Goal: Information Seeking & Learning: Learn about a topic

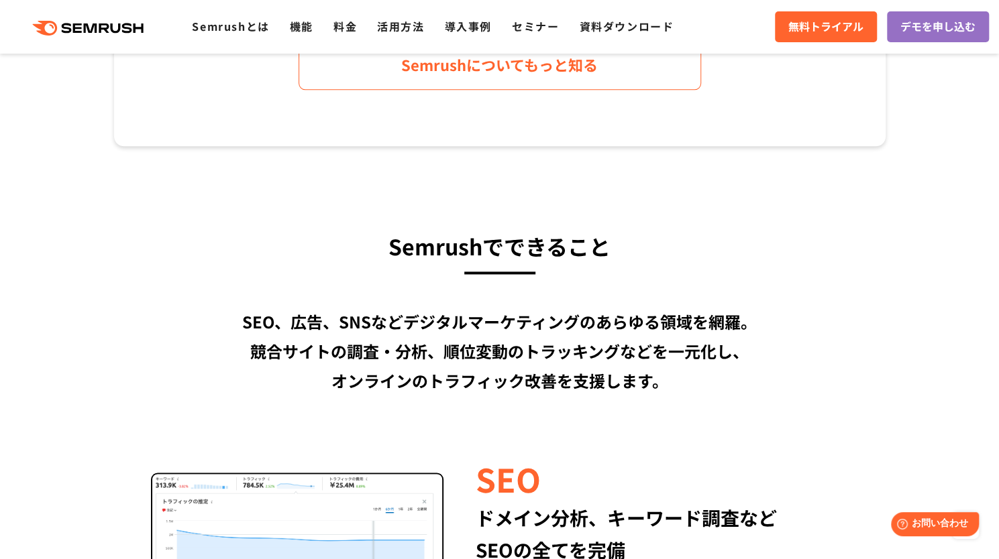
scroll to position [872, 0]
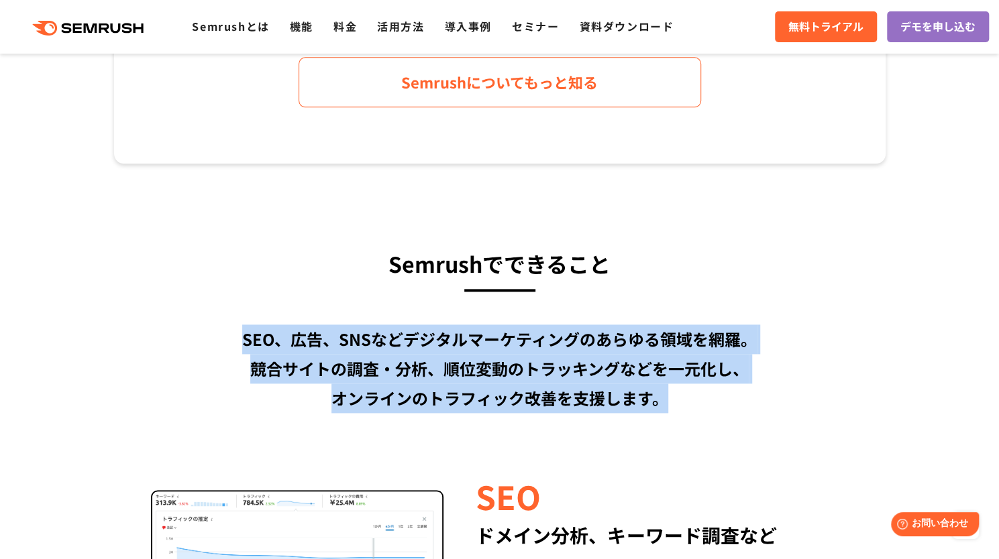
drag, startPoint x: 622, startPoint y: 396, endPoint x: 247, endPoint y: 332, distance: 380.3
click at [238, 331] on div "SEO、広告、SNSなどデジタルマーケティングのあらゆる領域を網羅。 競合サイトの調査・分析、順位変動のトラッキングなどを一元化し、 オンラインのトラフィック…" at bounding box center [499, 369] width 771 height 89
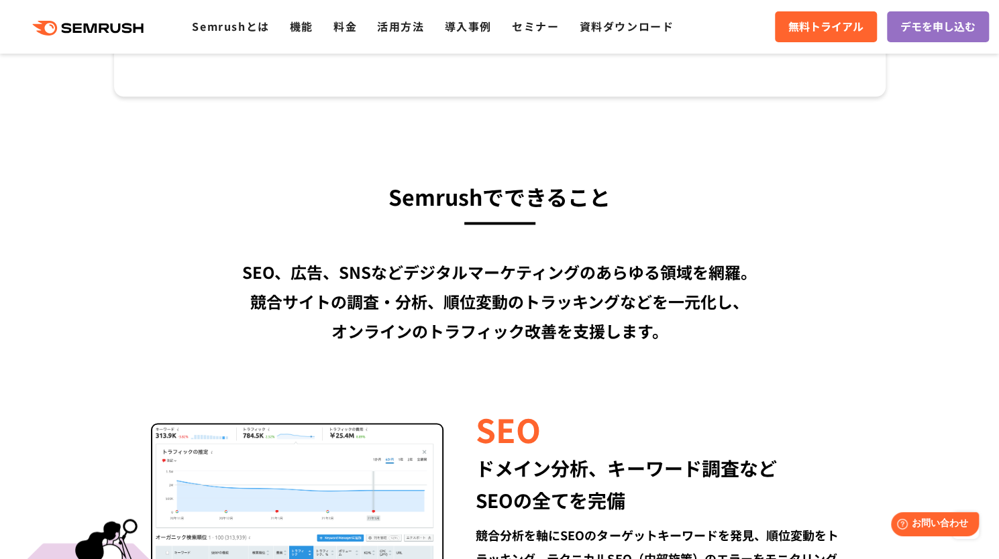
scroll to position [671, 0]
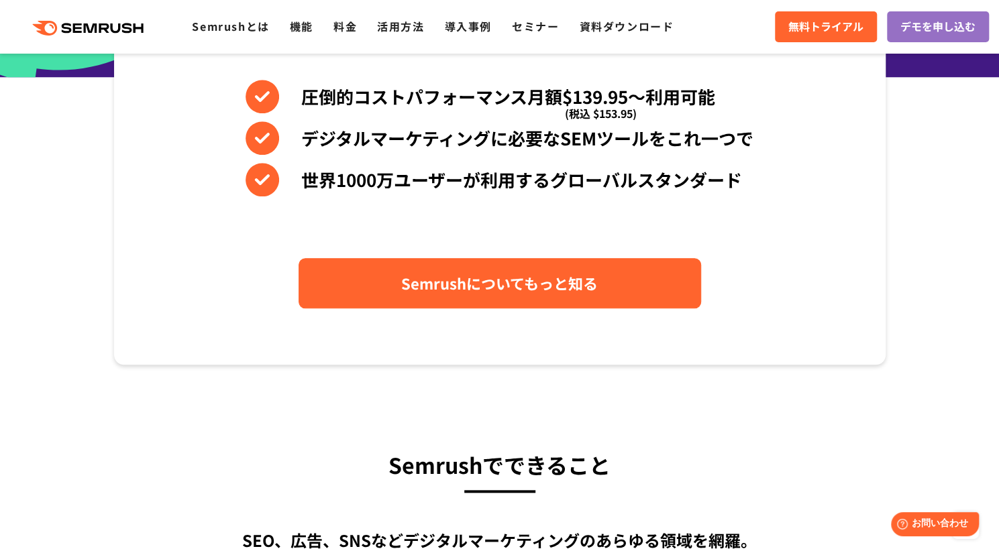
click at [524, 289] on span "Semrushについてもっと知る" at bounding box center [499, 283] width 196 height 23
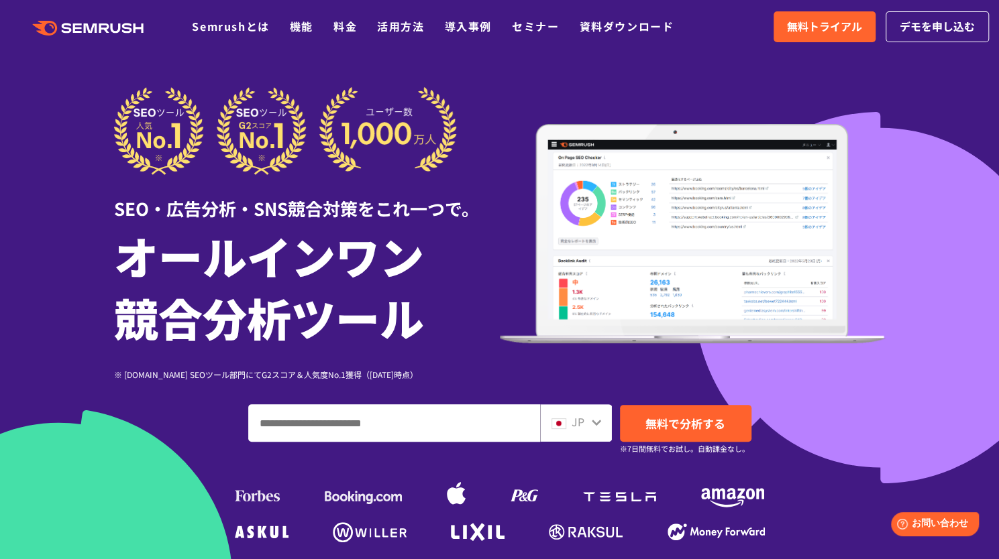
click at [891, 200] on div "SEO・広告分析・SNS競合対策をこれ一つで。 オールインワン 競合分析ツール ※ G2.com SEOツール部門にてG2スコア＆人気度No.1獲得（2023…" at bounding box center [500, 316] width 798 height 459
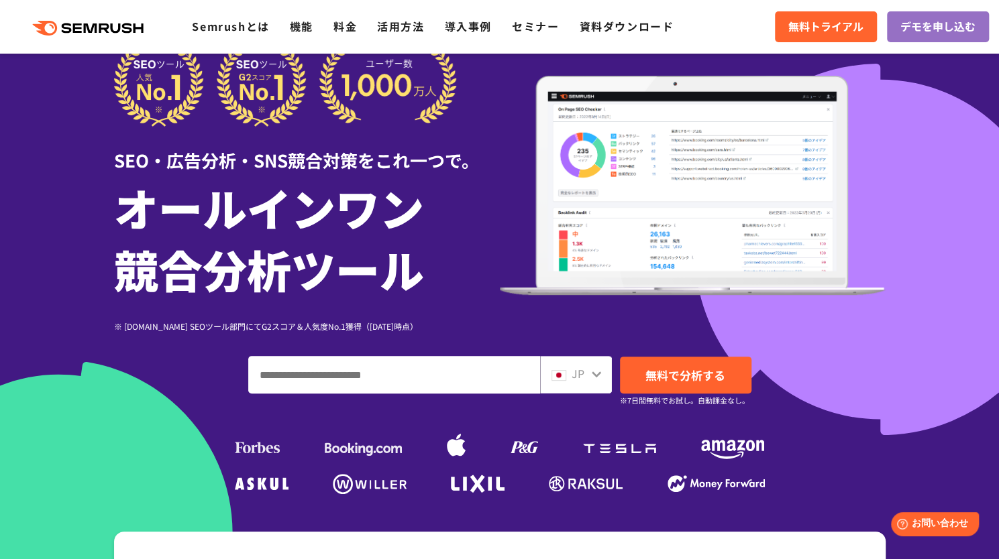
scroll to position [67, 0]
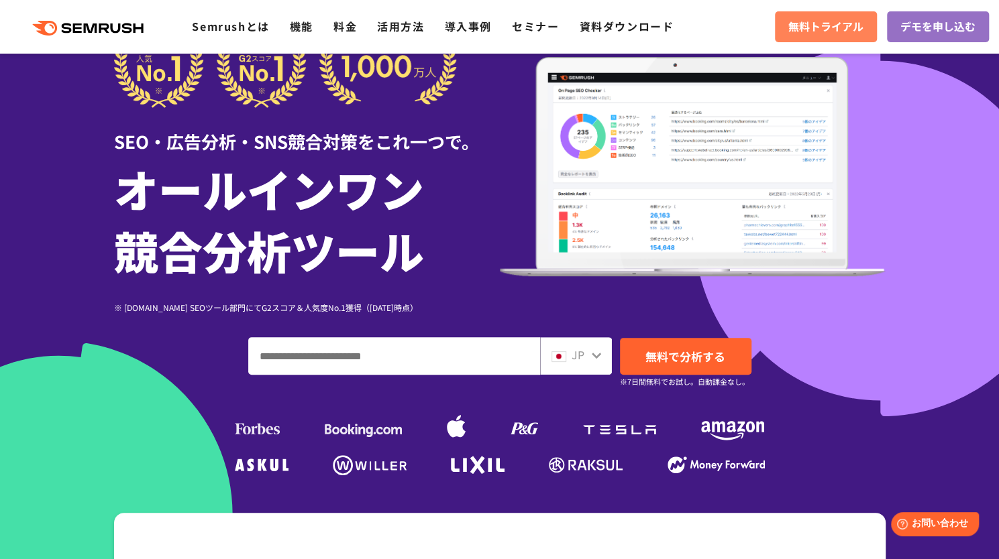
click at [775, 17] on link "無料トライアル" at bounding box center [826, 26] width 102 height 31
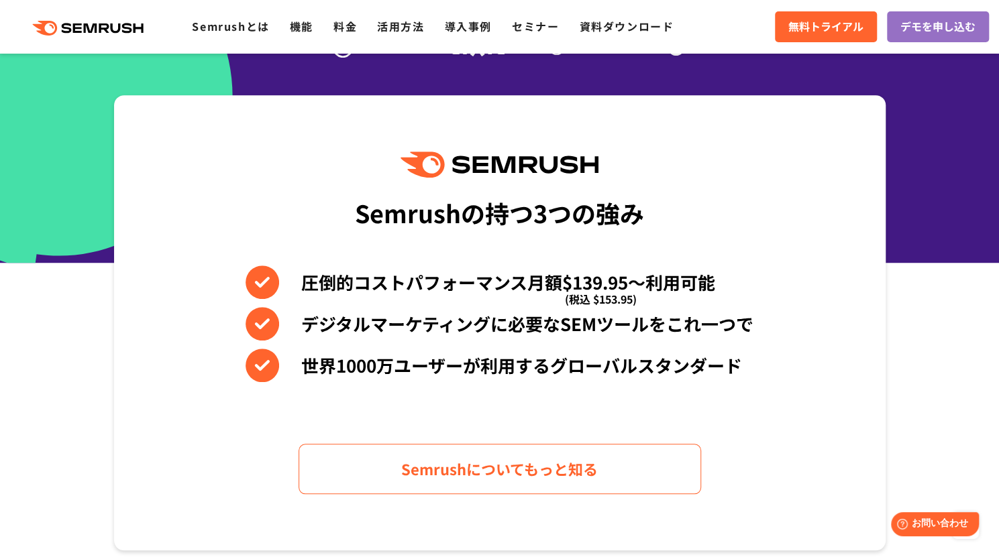
scroll to position [402, 0]
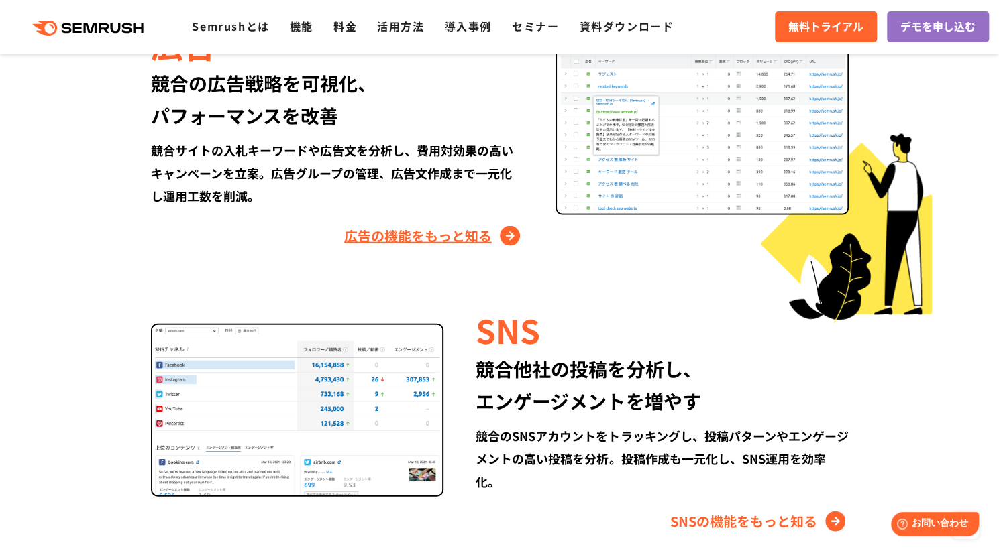
click at [515, 237] on link "広告の機能をもっと知る" at bounding box center [433, 235] width 179 height 21
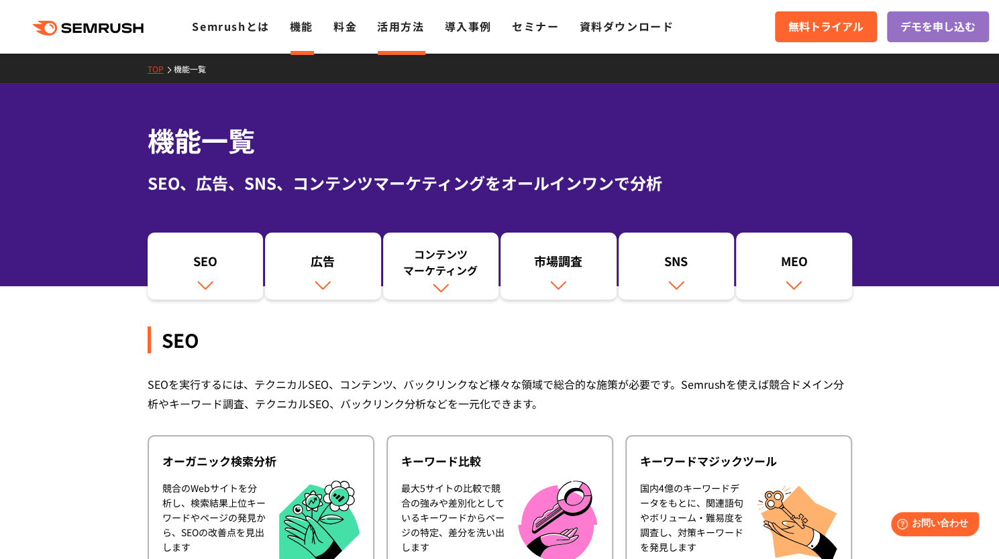
click at [400, 34] on li "活用方法" at bounding box center [400, 26] width 47 height 17
click at [397, 31] on link "活用方法" at bounding box center [400, 26] width 47 height 16
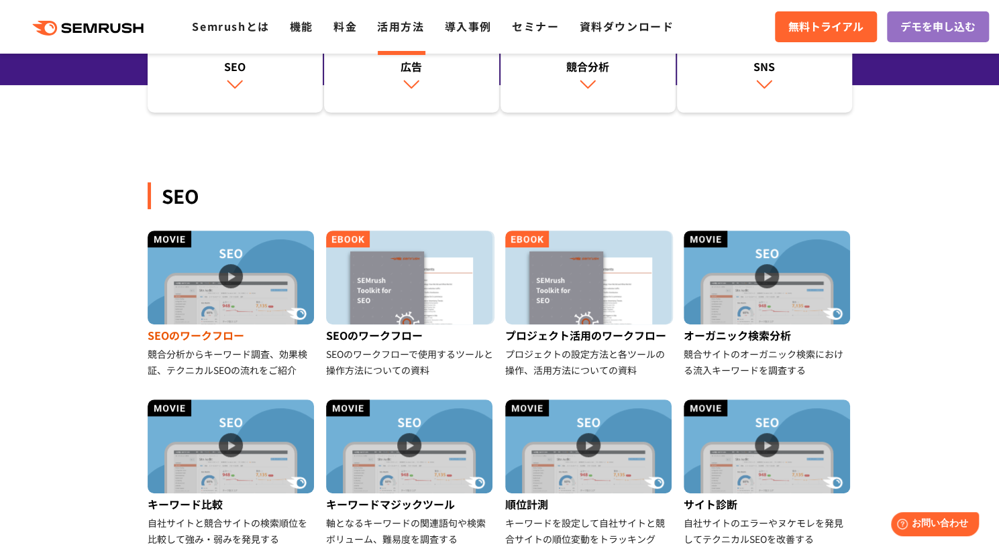
click at [243, 276] on img at bounding box center [231, 278] width 166 height 94
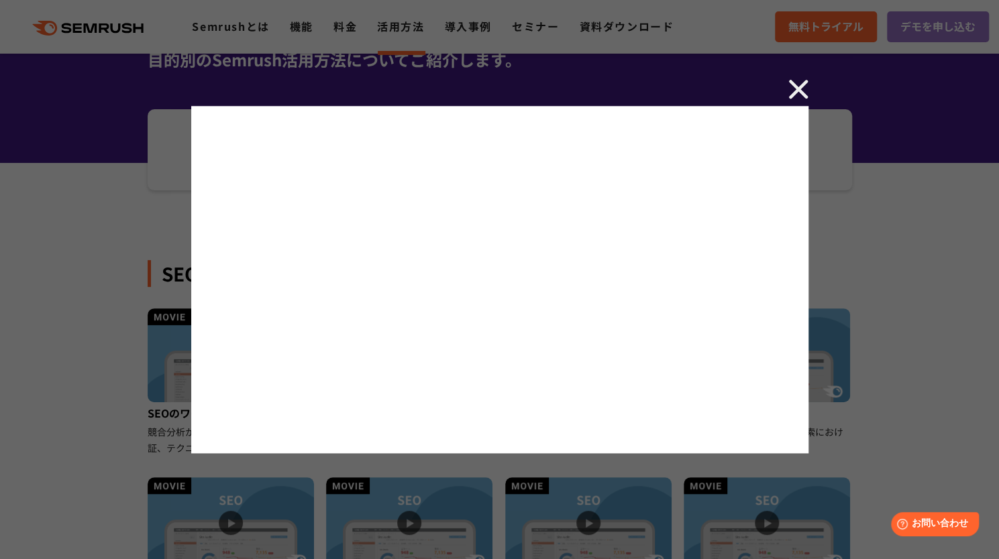
scroll to position [201, 0]
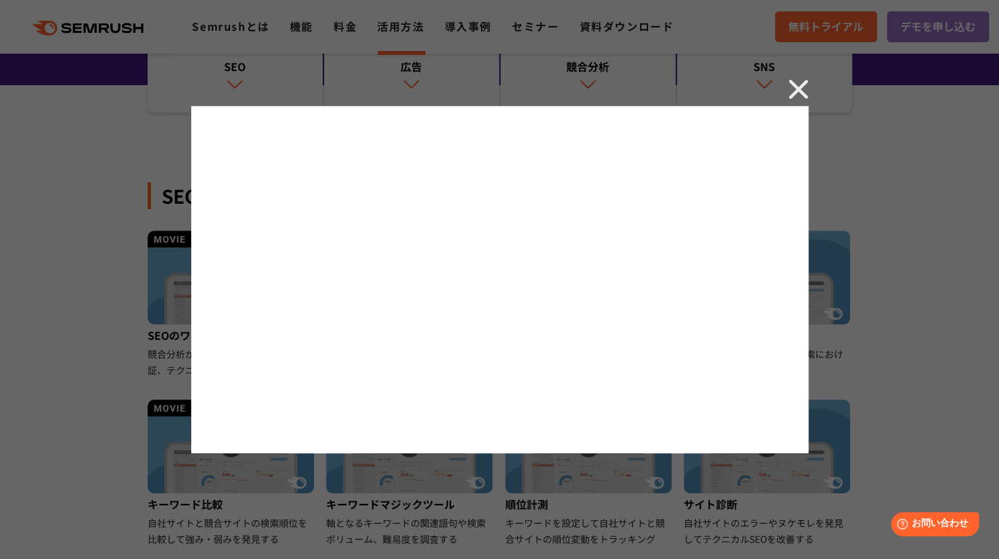
click at [794, 80] on img at bounding box center [798, 89] width 20 height 20
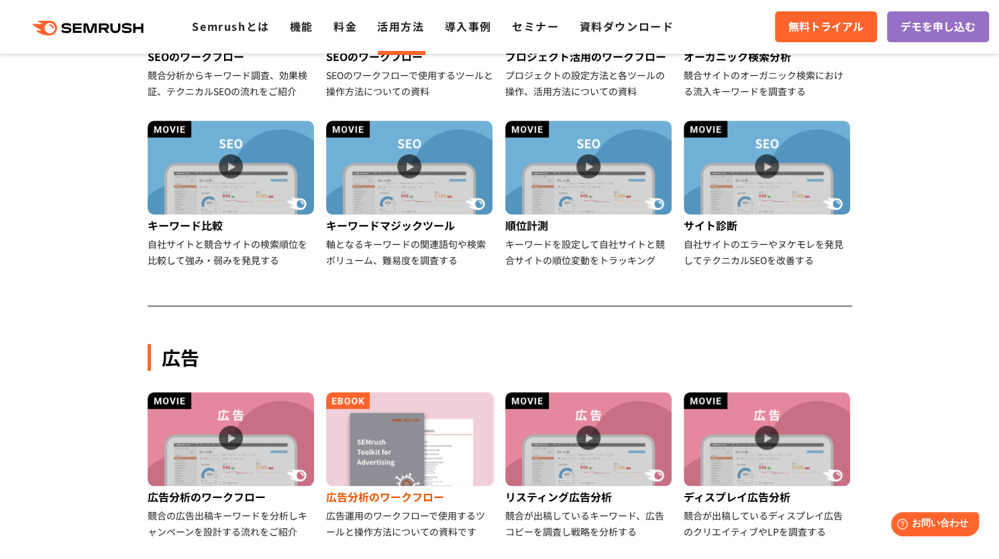
scroll to position [536, 0]
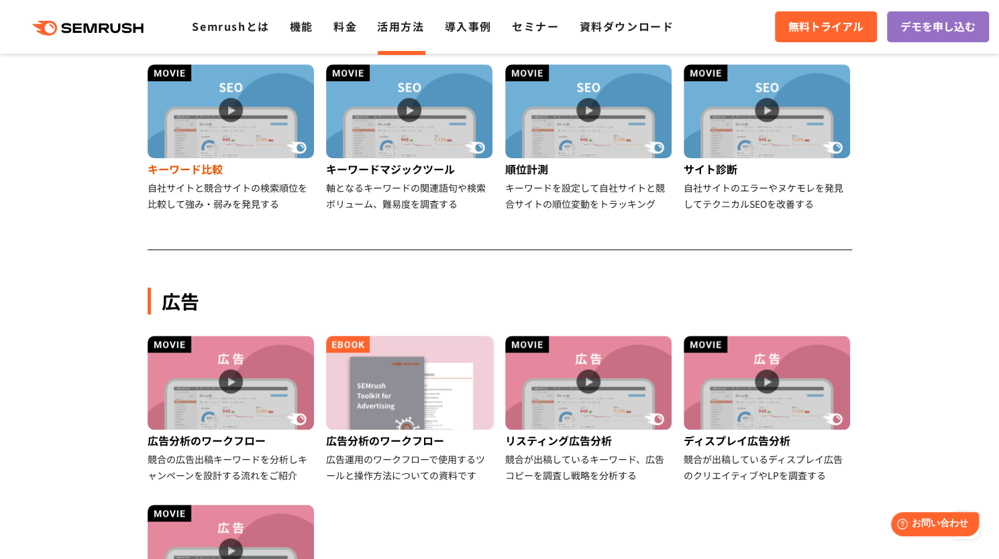
click at [229, 113] on img at bounding box center [231, 111] width 166 height 94
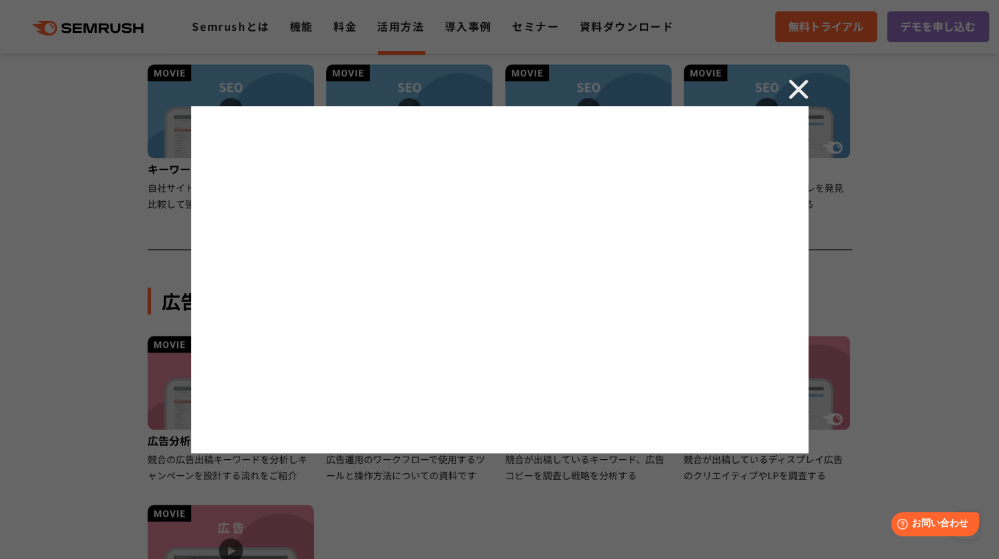
click at [800, 88] on img at bounding box center [798, 89] width 20 height 20
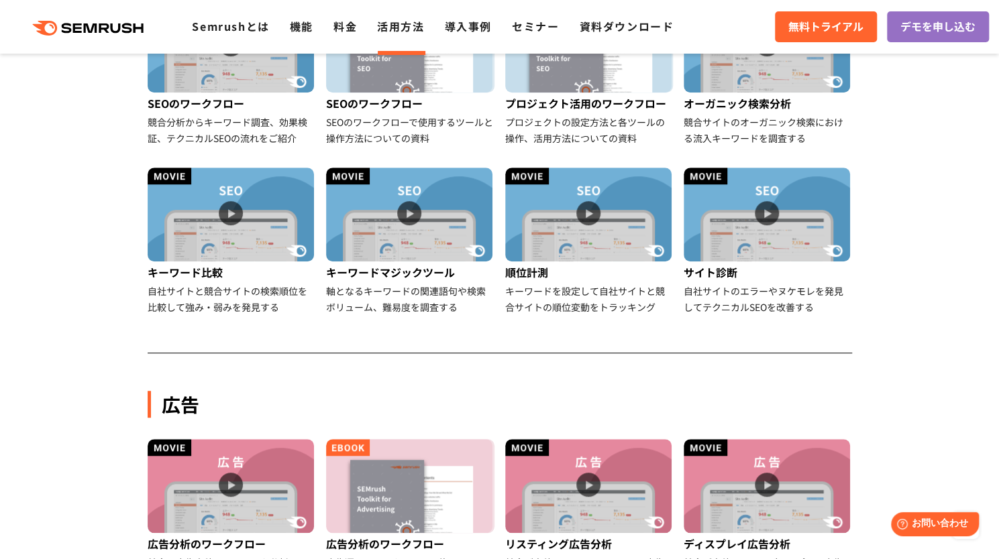
scroll to position [268, 0]
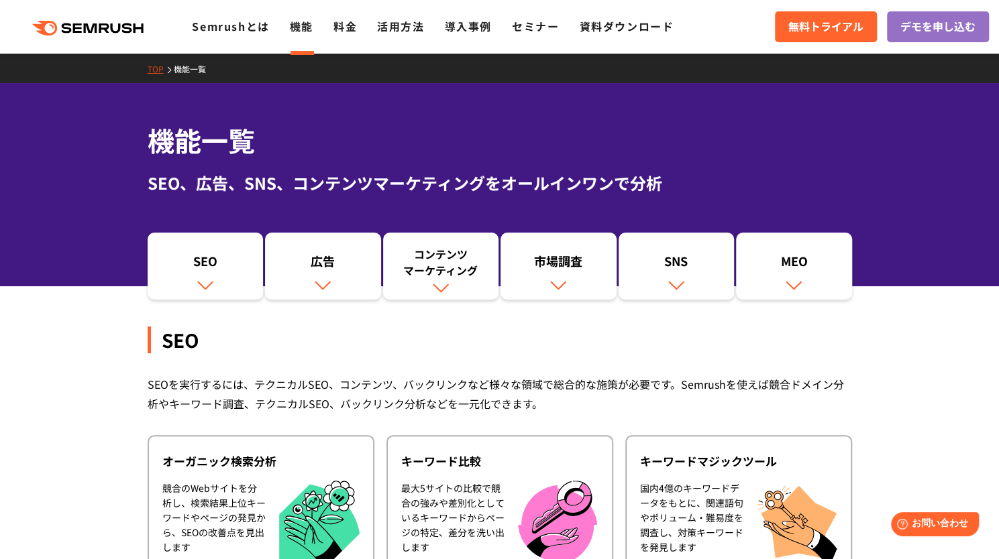
drag, startPoint x: 165, startPoint y: 24, endPoint x: 66, endPoint y: 25, distance: 99.3
click at [66, 25] on div ".cls {fill: #FF642D;} .cls {fill: #FF642D;}" at bounding box center [96, 26] width 192 height 17
click at [429, 115] on div "機能一覧 SEO、広告、SNS、コンテンツマーケティングをオールインワンで分析" at bounding box center [499, 184] width 999 height 203
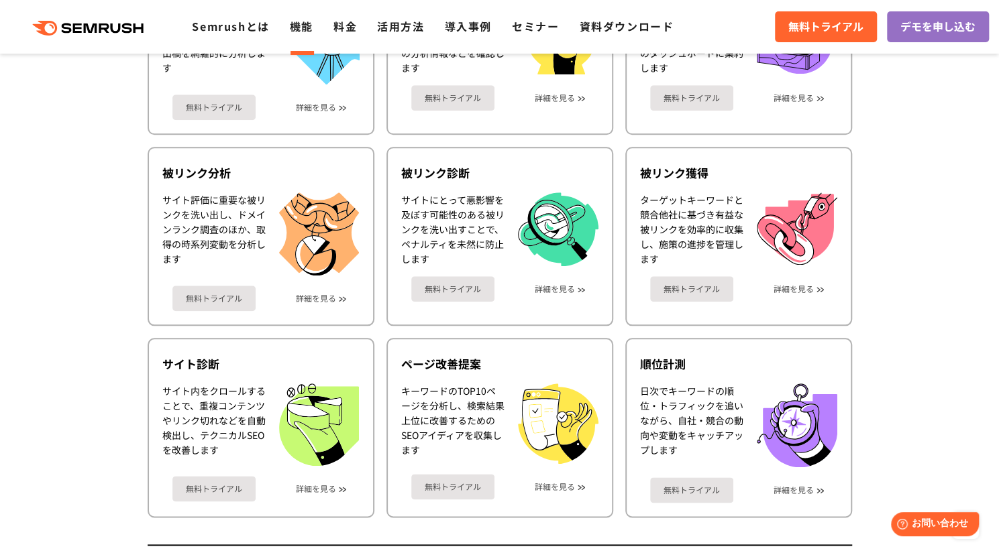
scroll to position [604, 0]
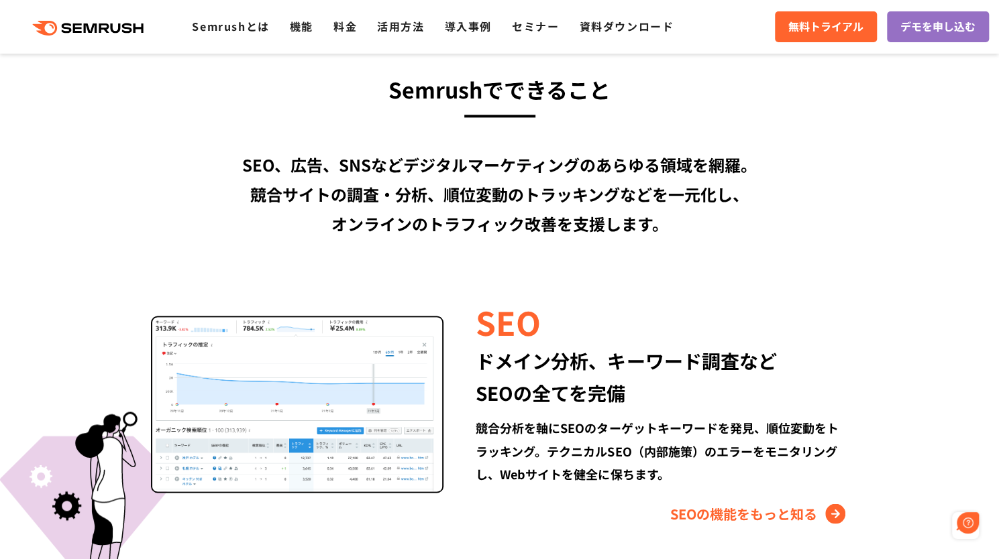
scroll to position [998, 0]
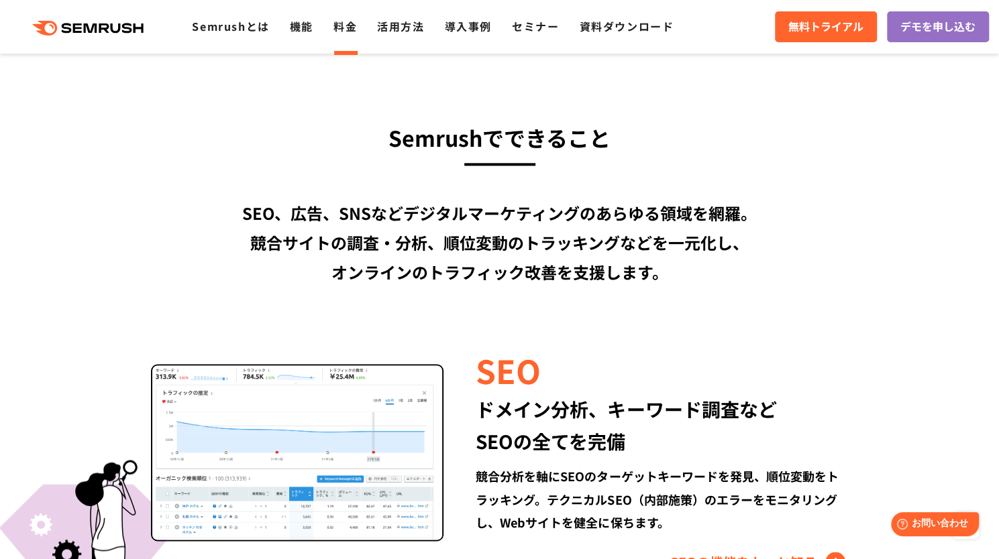
click at [343, 27] on link "料金" at bounding box center [344, 26] width 23 height 16
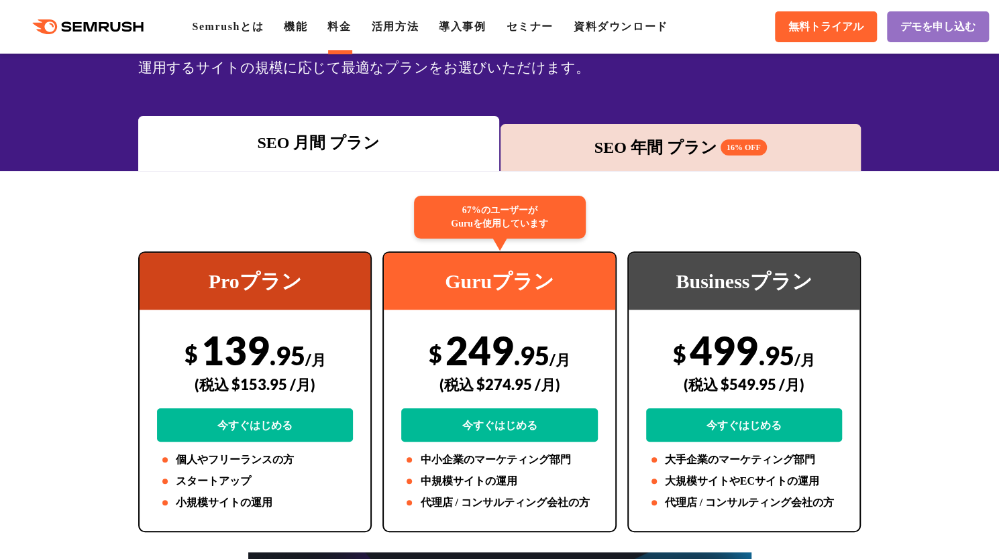
scroll to position [201, 0]
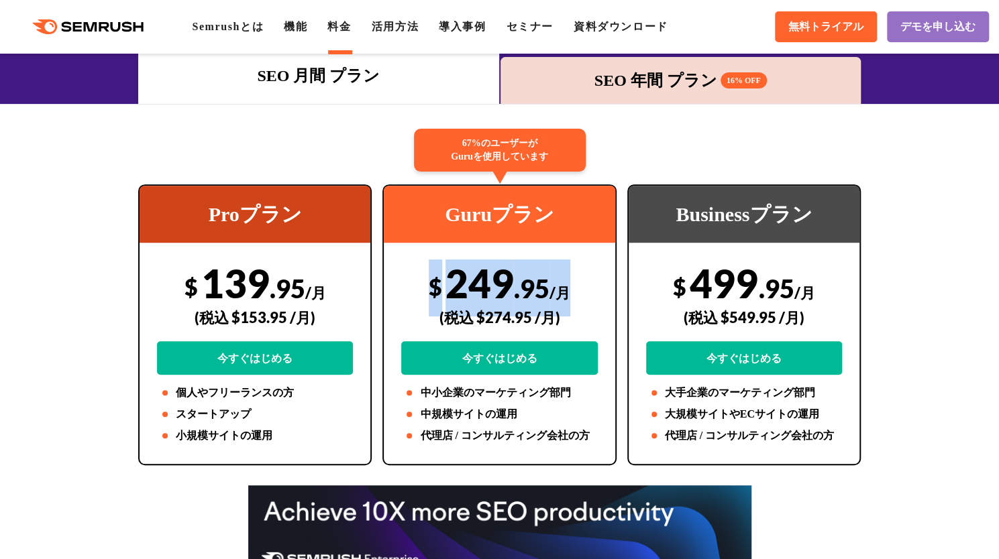
drag, startPoint x: 430, startPoint y: 286, endPoint x: 567, endPoint y: 292, distance: 136.9
click at [566, 290] on div "$ 249 .95 /月 (税込 $274.95 /月) 今すぐはじめる" at bounding box center [499, 317] width 196 height 115
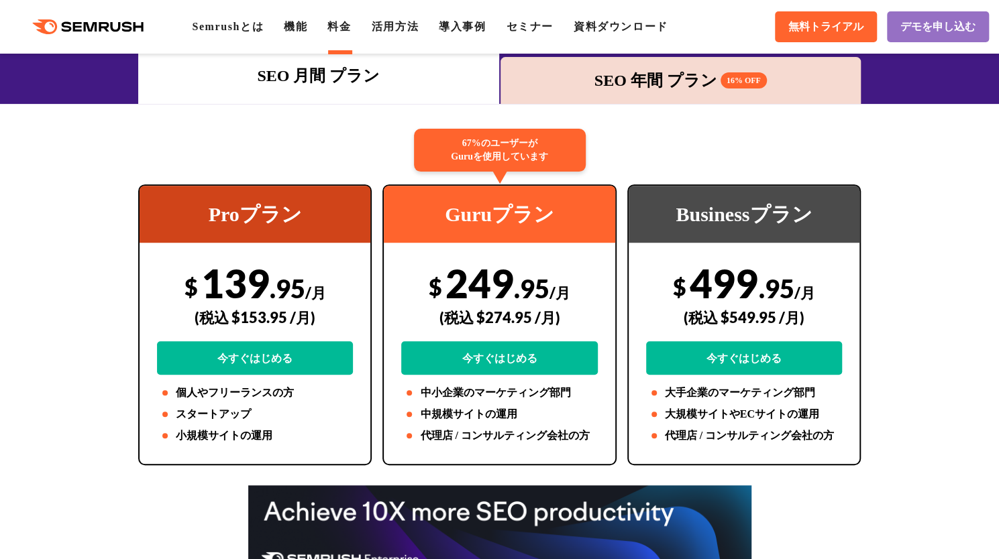
click at [572, 300] on div "(税込 $274.95 /月)" at bounding box center [499, 318] width 196 height 48
drag, startPoint x: 535, startPoint y: 282, endPoint x: 541, endPoint y: 286, distance: 6.9
click at [524, 283] on span ".95" at bounding box center [532, 288] width 36 height 31
drag, startPoint x: 545, startPoint y: 286, endPoint x: 453, endPoint y: 280, distance: 92.0
click at [453, 280] on div "$ 249 .95 /月 (税込 $274.95 /月) 今すぐはじめる" at bounding box center [499, 317] width 196 height 115
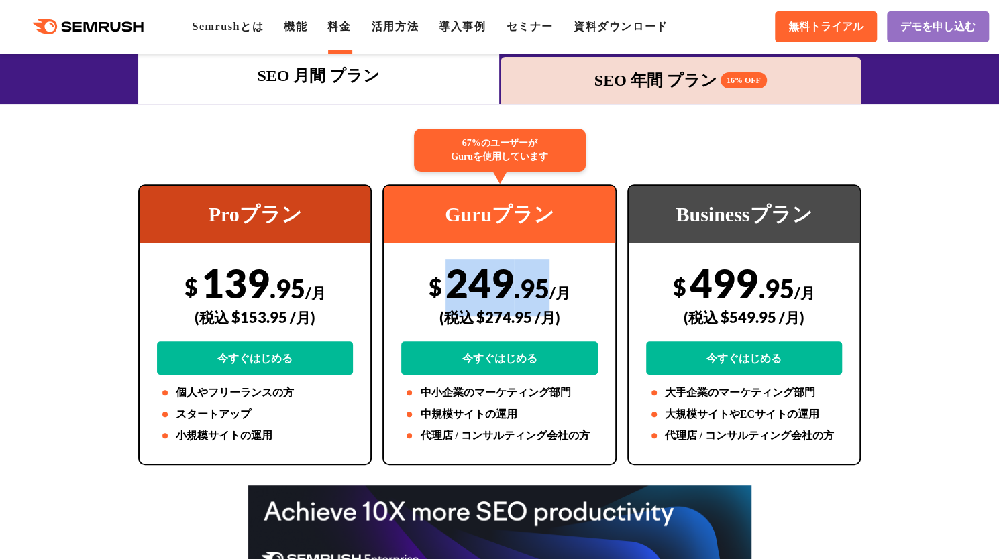
copy div "249 .95"
drag, startPoint x: 421, startPoint y: 285, endPoint x: 546, endPoint y: 281, distance: 124.8
click at [546, 281] on div "$ 249 .95 /月 (税込 $274.95 /月) 今すぐはじめる" at bounding box center [499, 317] width 196 height 115
copy div "$ 249 .95"
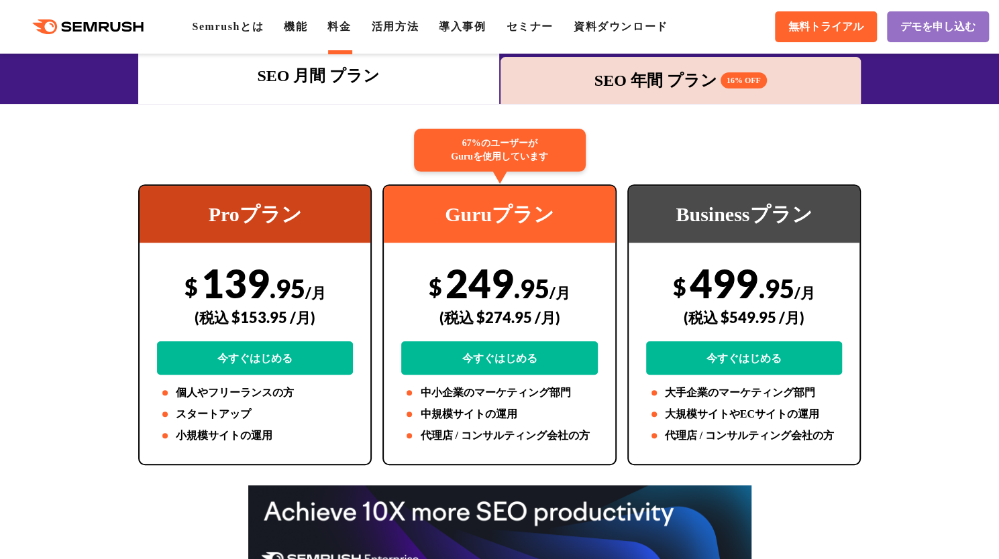
drag, startPoint x: 17, startPoint y: 14, endPoint x: 143, endPoint y: 30, distance: 127.1
click at [144, 31] on div ".cls {fill: #FF642D;} .cls {fill: #FF642D;} Semrushとは 機能 料金 活用方法 導入事例 セミナー 資料ダウ…" at bounding box center [499, 27] width 999 height 40
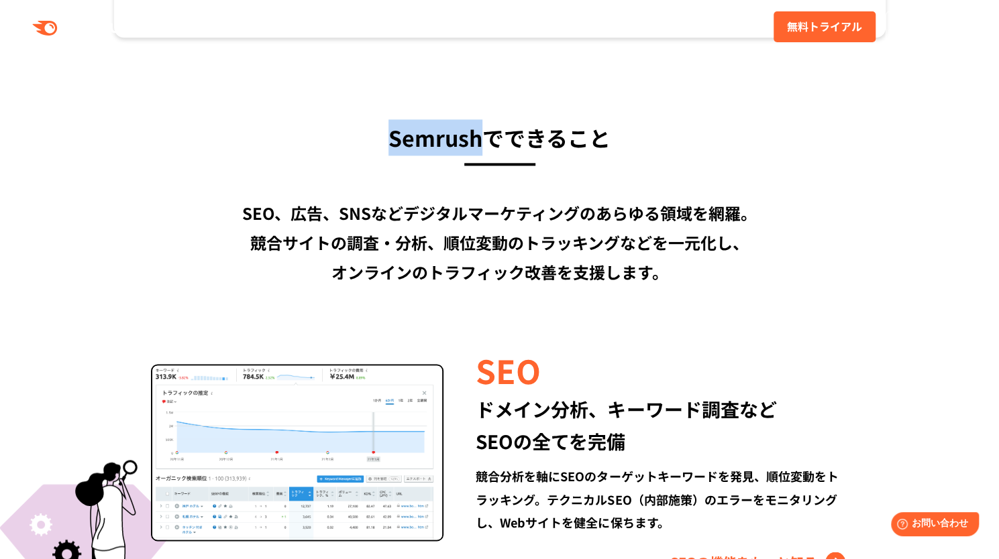
drag, startPoint x: 370, startPoint y: 134, endPoint x: 488, endPoint y: 141, distance: 118.2
click at [488, 141] on h3 "Semrushでできること" at bounding box center [499, 137] width 771 height 36
copy h3 "Semrush"
